Goal: Information Seeking & Learning: Compare options

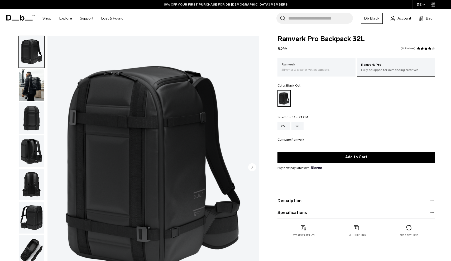
click at [331, 72] on div "Ramverk Slimmer & sleaker, yet as capable." at bounding box center [317, 67] width 78 height 18
